Goal: Task Accomplishment & Management: Manage account settings

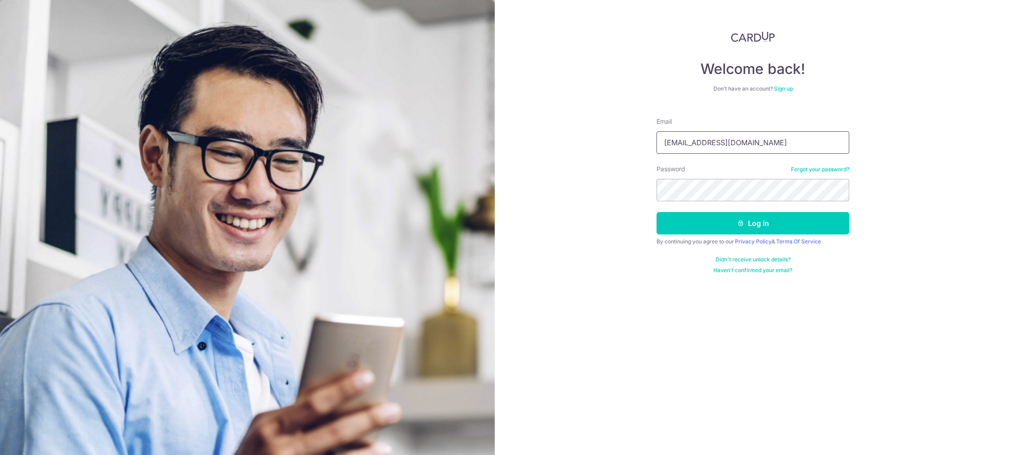
click at [767, 151] on input "[EMAIL_ADDRESS][DOMAIN_NAME]" at bounding box center [753, 142] width 193 height 22
type input "josh@pinnacletrust.sg"
click at [771, 218] on button "Log in" at bounding box center [753, 223] width 193 height 22
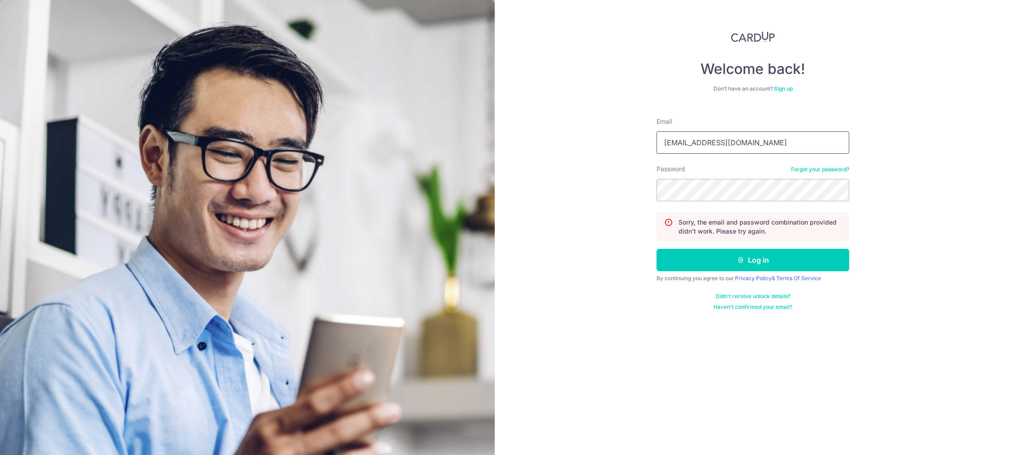
click at [764, 147] on input "[EMAIL_ADDRESS][DOMAIN_NAME]" at bounding box center [753, 142] width 193 height 22
type input "josh@pinnacletrust.sg"
click at [767, 260] on button "Log in" at bounding box center [753, 260] width 193 height 22
type input "[EMAIL_ADDRESS][DOMAIN_NAME]"
click at [938, 236] on div "Welcome back! Don’t have an account? Sign up Email [EMAIL_ADDRESS][DOMAIN_NAME]…" at bounding box center [753, 227] width 517 height 455
